Goal: Find specific page/section: Find specific page/section

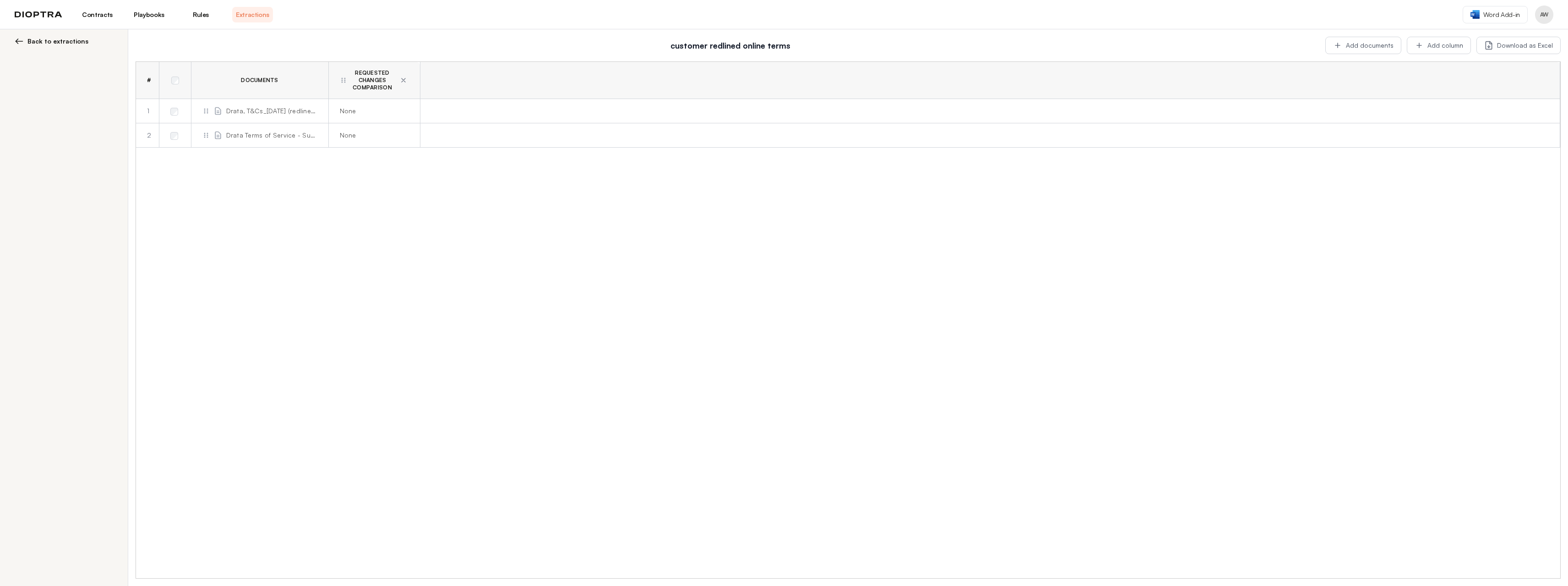
click at [86, 45] on span "Back to extractions" at bounding box center [58, 42] width 61 height 9
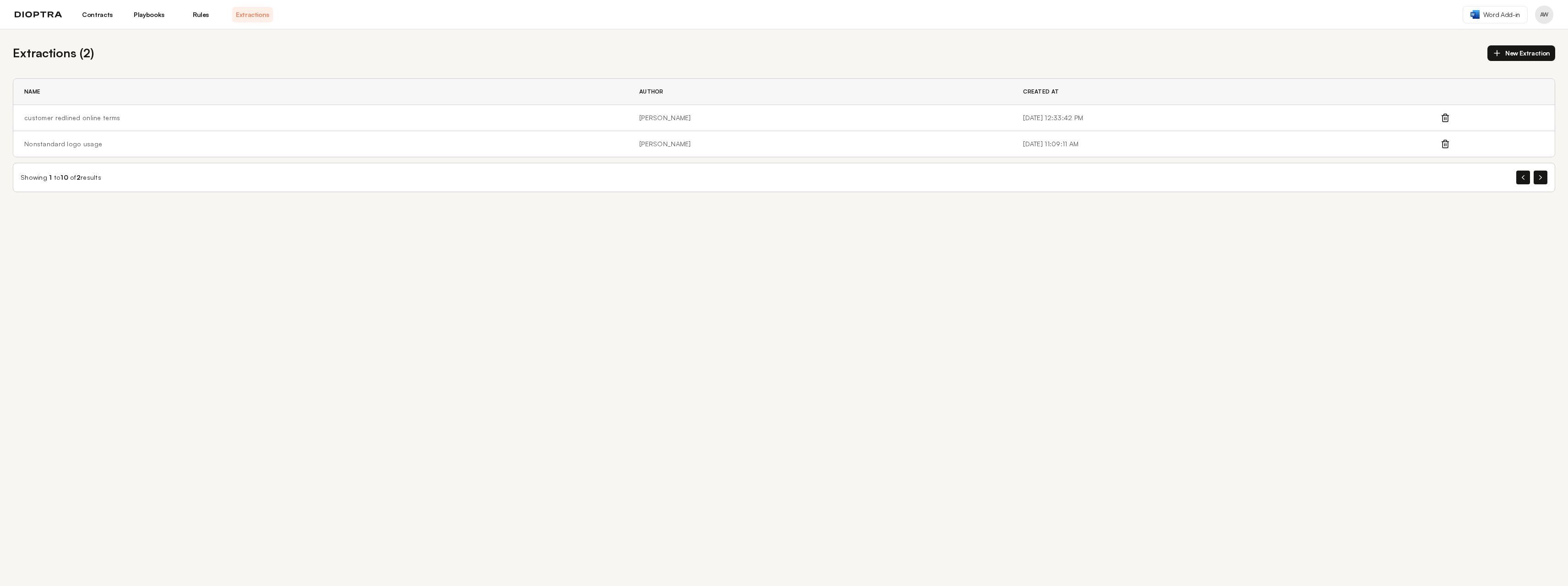
click at [52, 25] on header "Contracts Playbooks Rules Extractions Word Add-in AW" at bounding box center [784, 15] width 1568 height 29
click at [47, 15] on img at bounding box center [39, 15] width 48 height 6
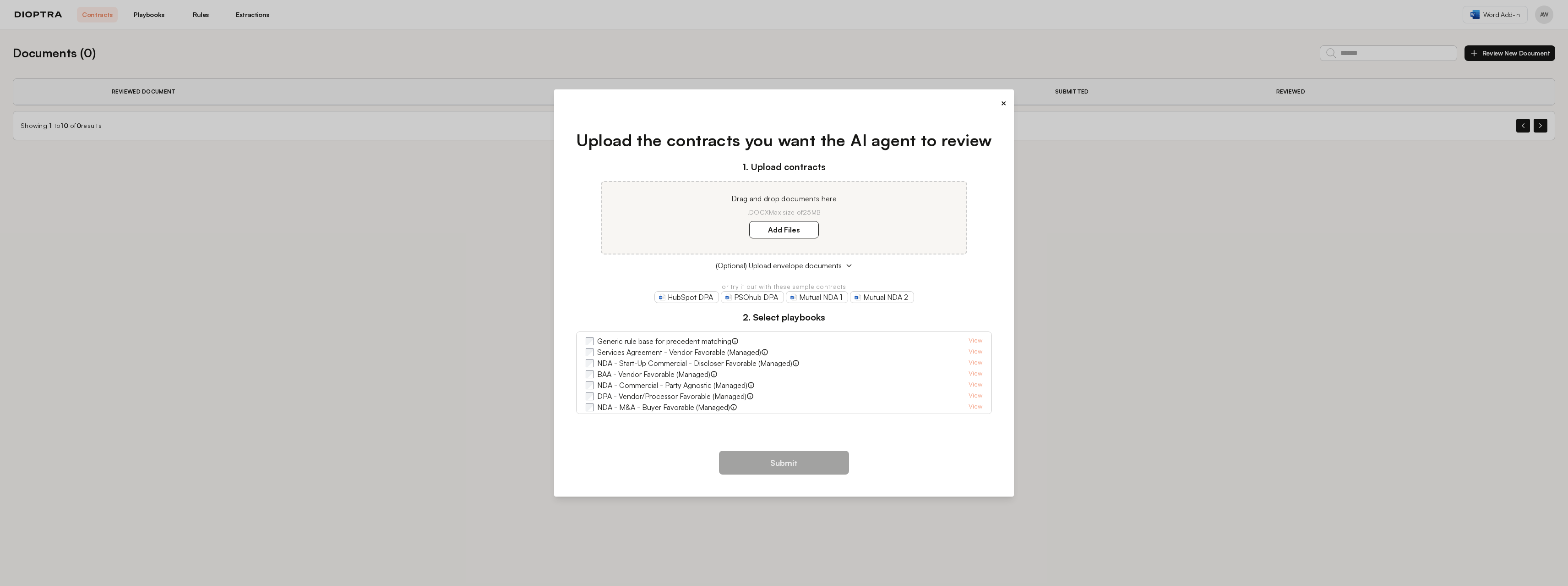
click at [1006, 96] on button "×" at bounding box center [1004, 103] width 6 height 13
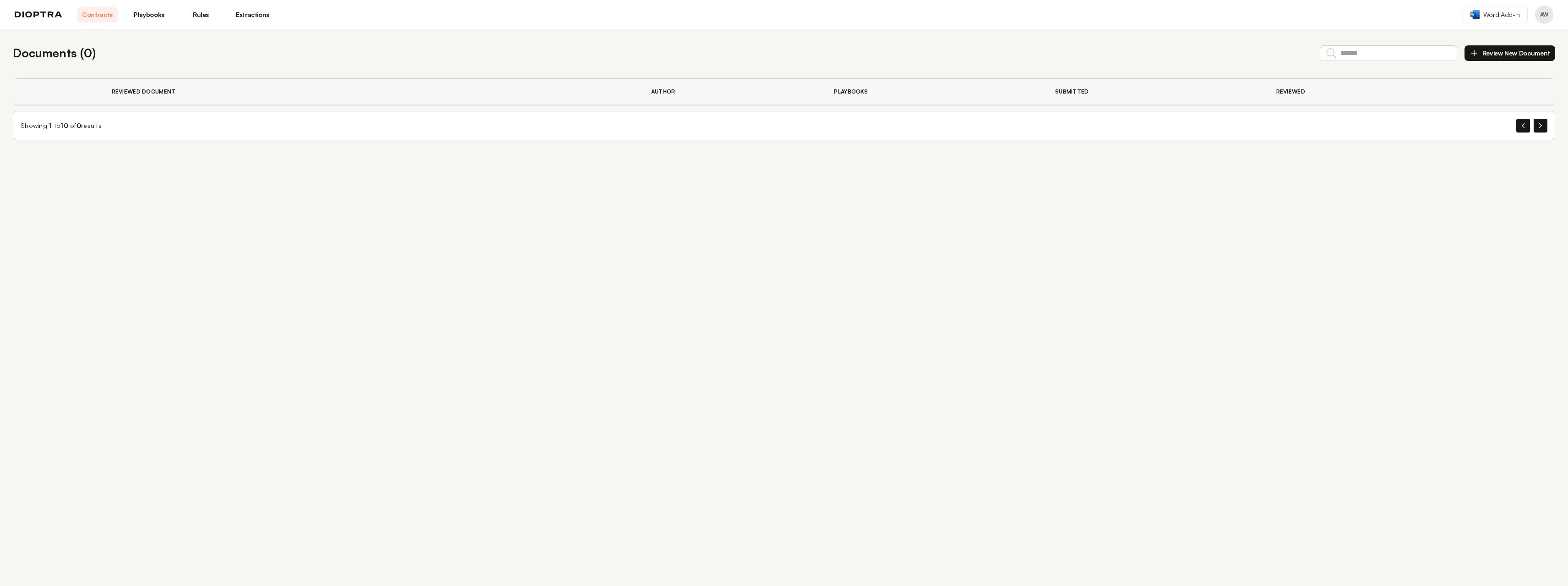
click at [57, 18] on img at bounding box center [39, 15] width 48 height 6
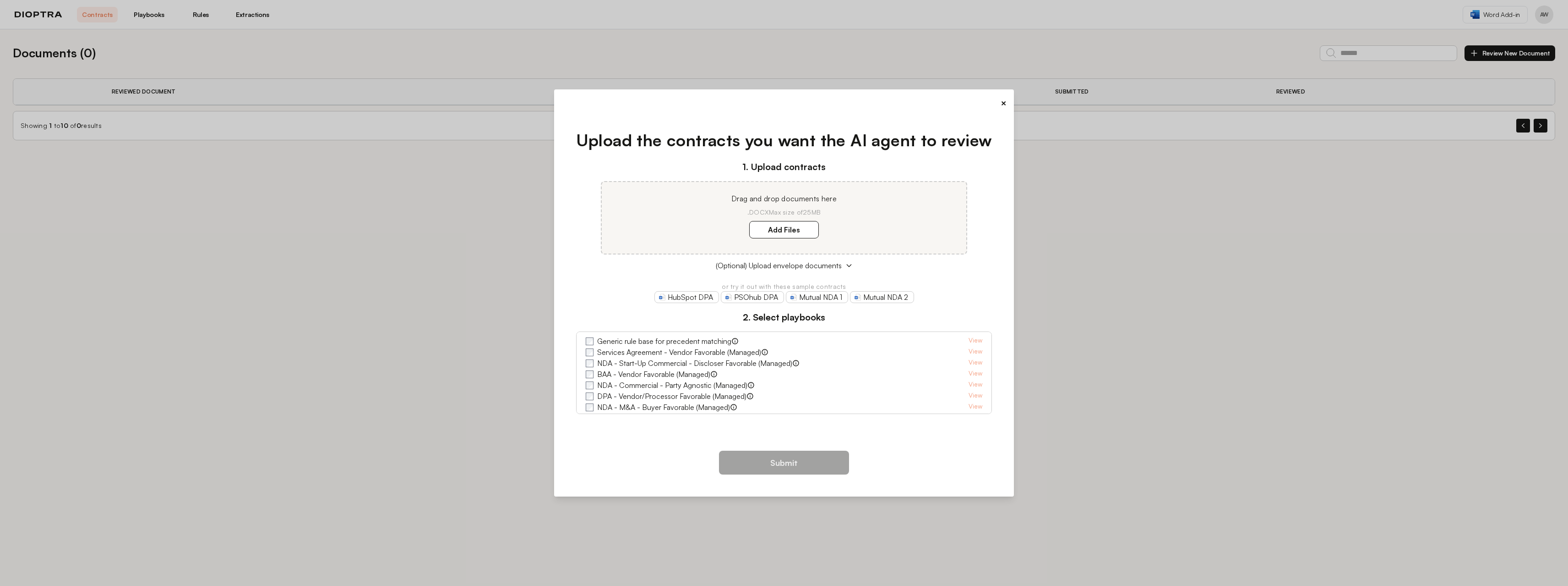
click at [1006, 96] on button "×" at bounding box center [1004, 103] width 6 height 13
